Goal: Task Accomplishment & Management: Manage account settings

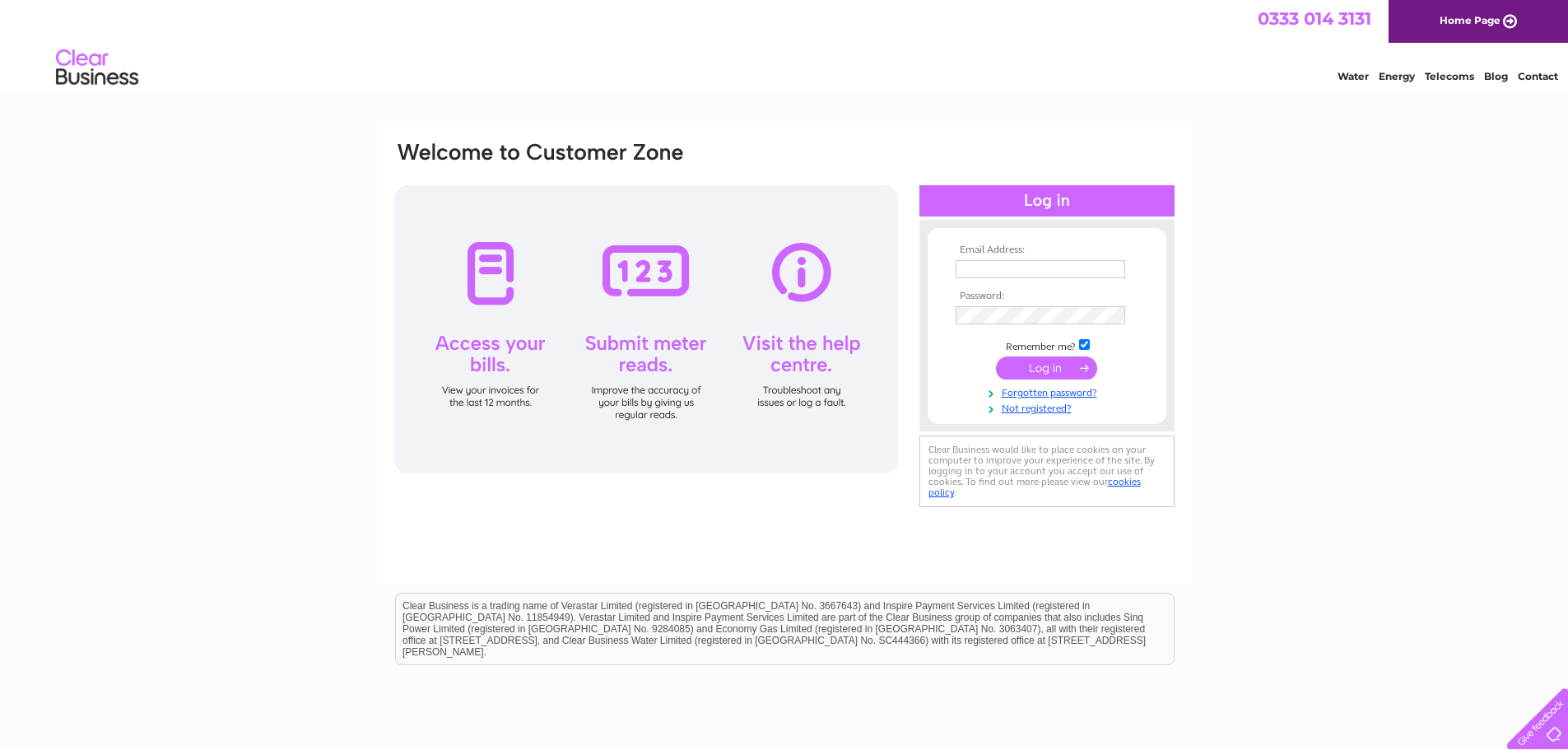
type input "[EMAIL_ADDRESS][DOMAIN_NAME]"
click at [1056, 371] on input "submit" at bounding box center [1047, 368] width 102 height 23
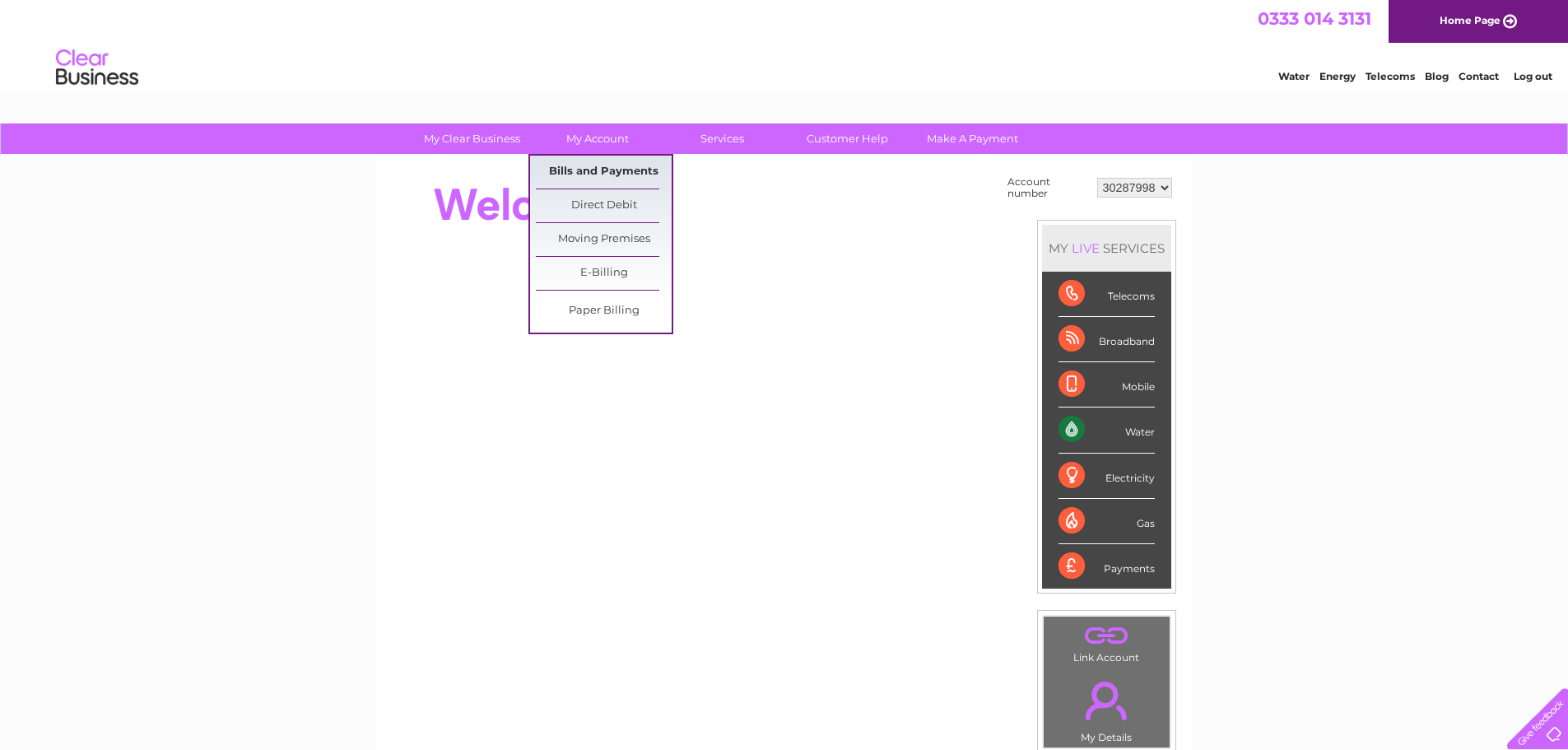
click at [604, 168] on link "Bills and Payments" at bounding box center [604, 173] width 136 height 33
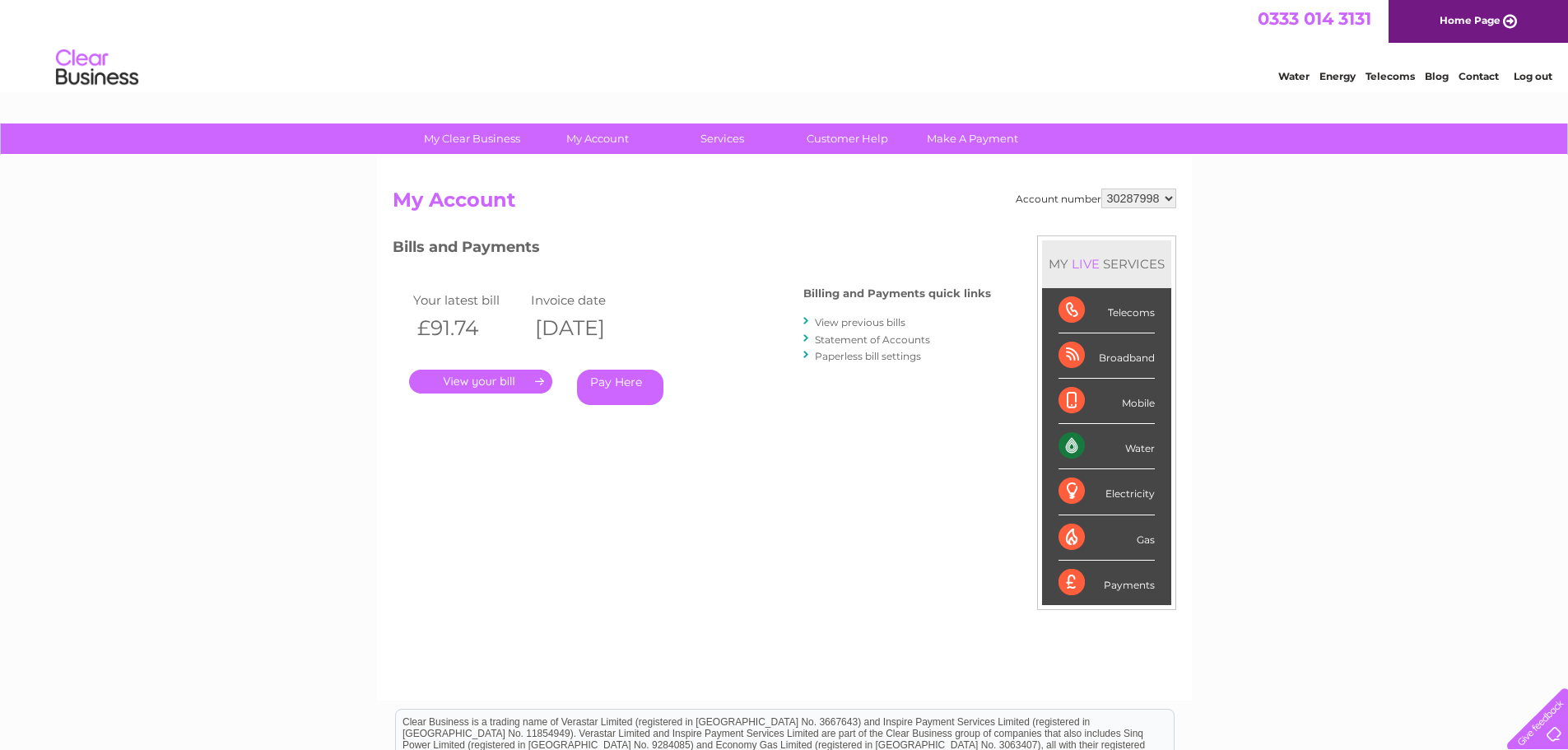
click at [505, 379] on link "." at bounding box center [480, 381] width 143 height 24
